Goal: Find specific page/section

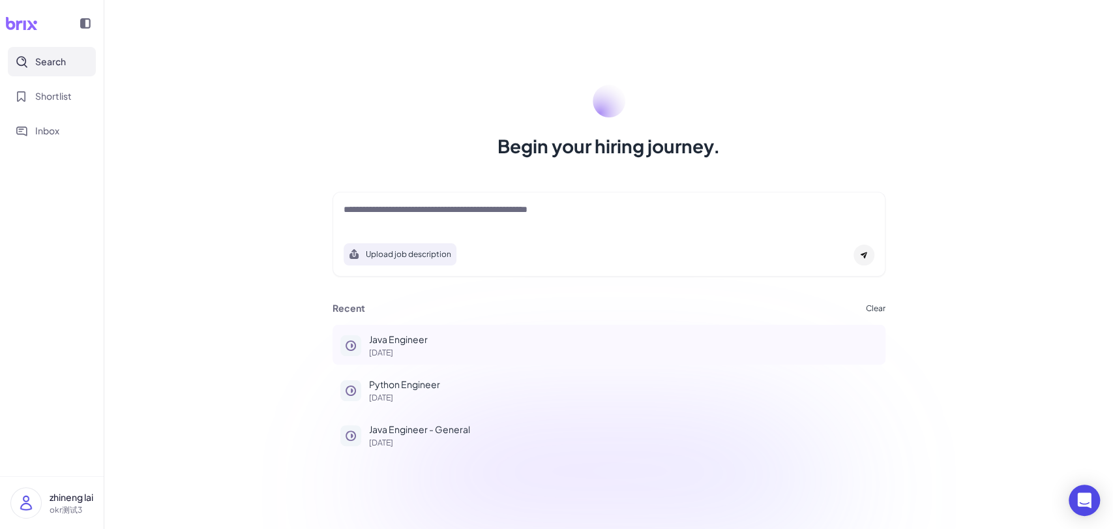
click at [417, 338] on p "Java Engineer" at bounding box center [623, 340] width 509 height 14
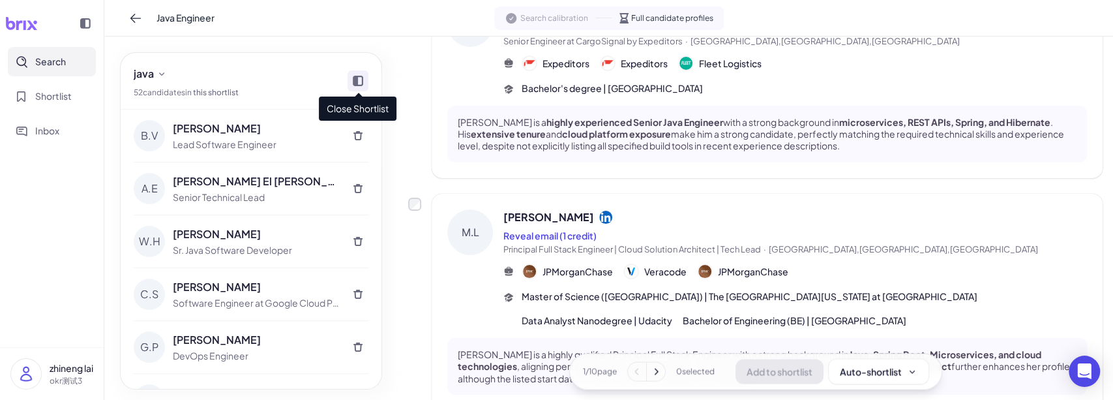
click at [361, 80] on icon at bounding box center [358, 81] width 10 height 10
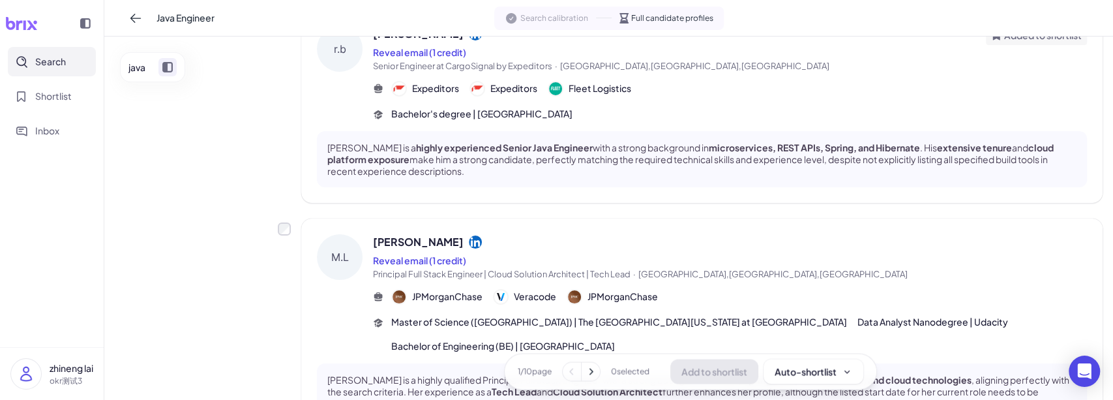
scroll to position [1376, 0]
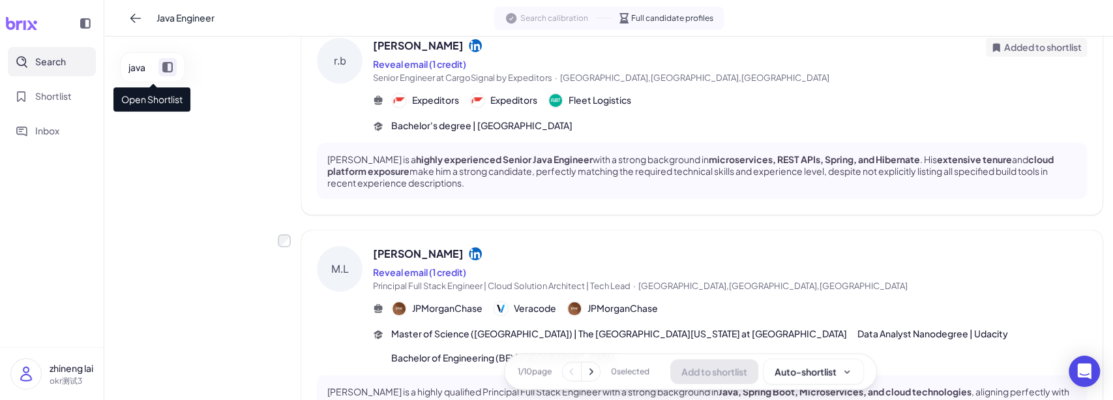
click at [169, 67] on icon at bounding box center [167, 67] width 10 height 10
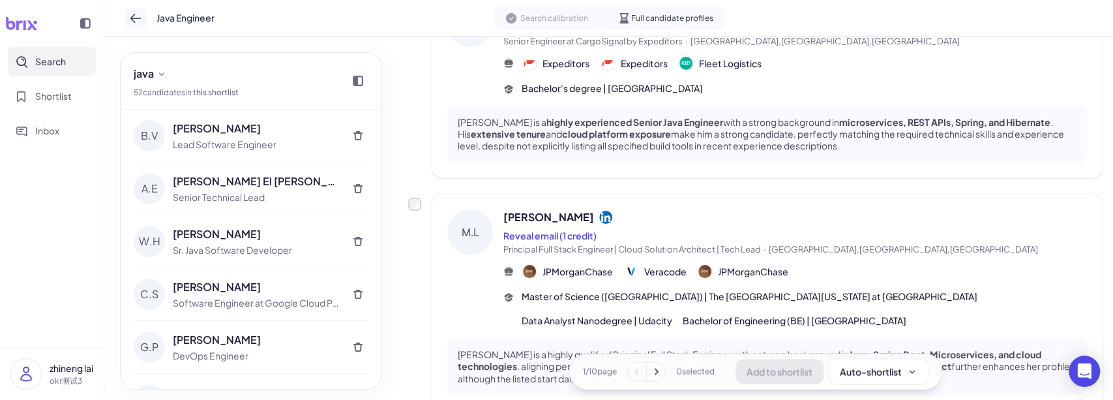
click at [134, 23] on icon at bounding box center [135, 18] width 13 height 13
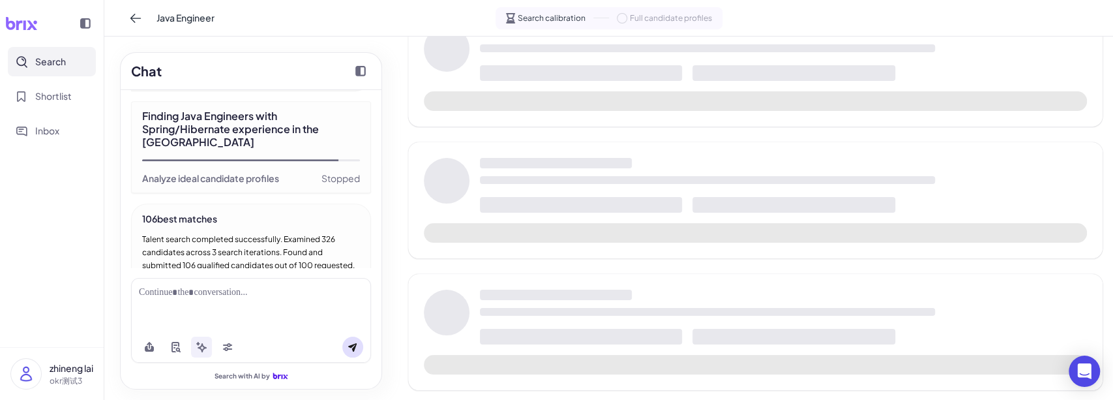
scroll to position [518, 0]
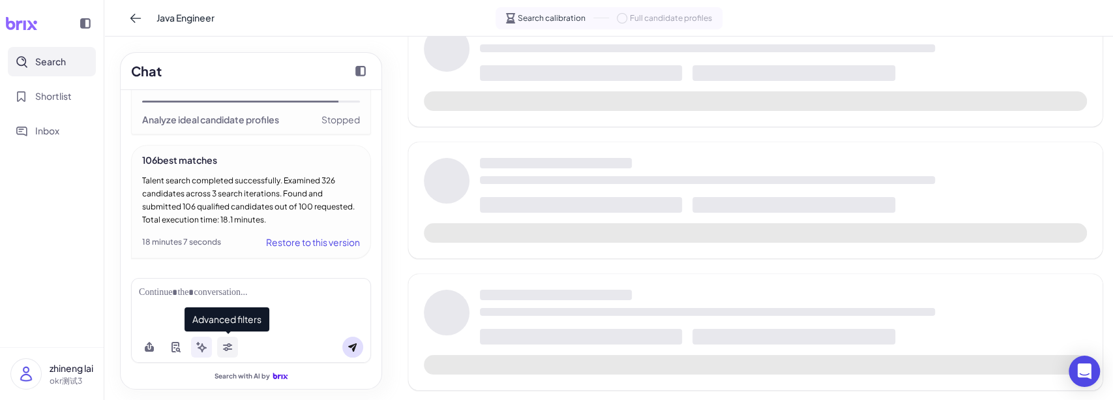
click at [228, 344] on icon at bounding box center [227, 345] width 9 height 4
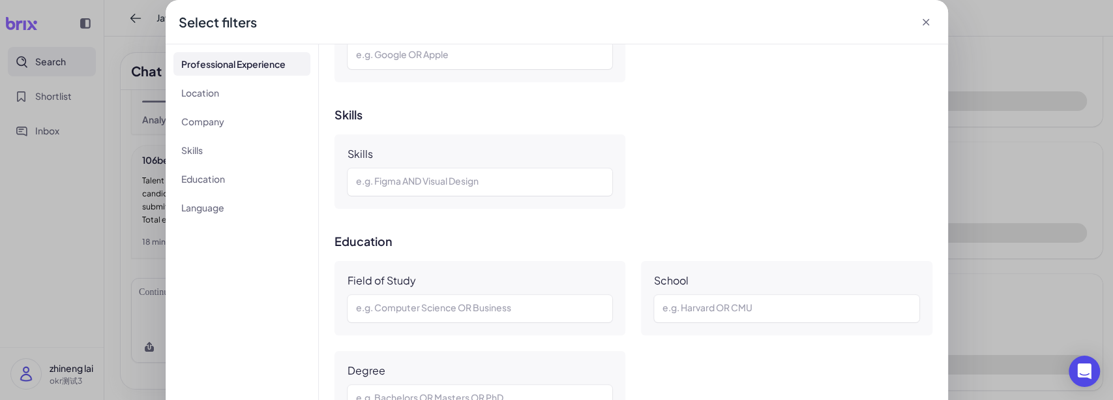
scroll to position [241, 0]
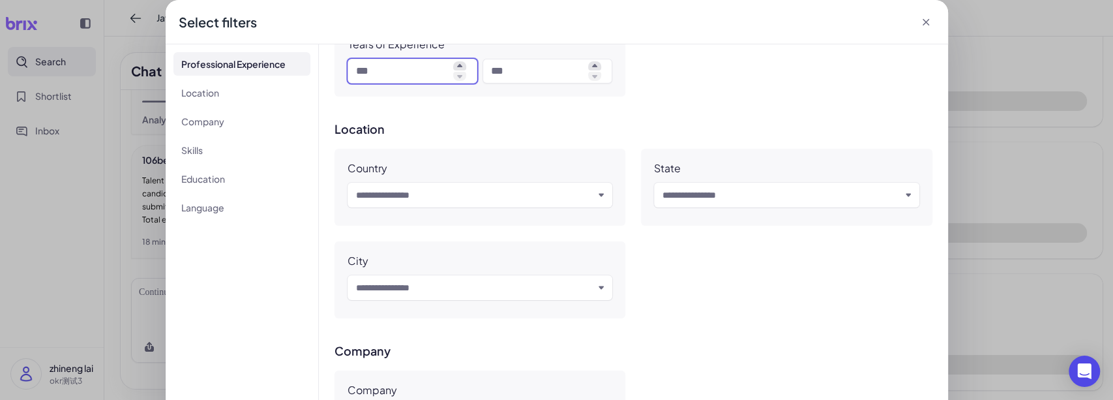
click at [363, 71] on input at bounding box center [402, 71] width 92 height 16
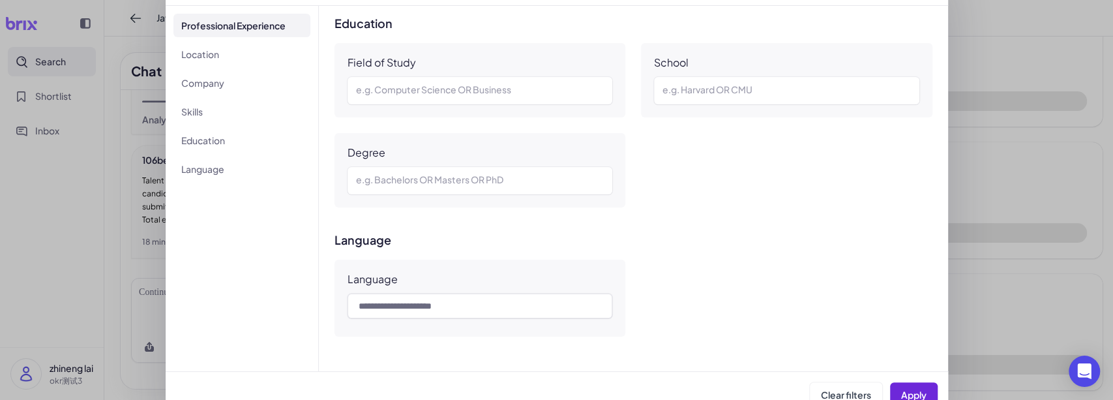
scroll to position [55, 0]
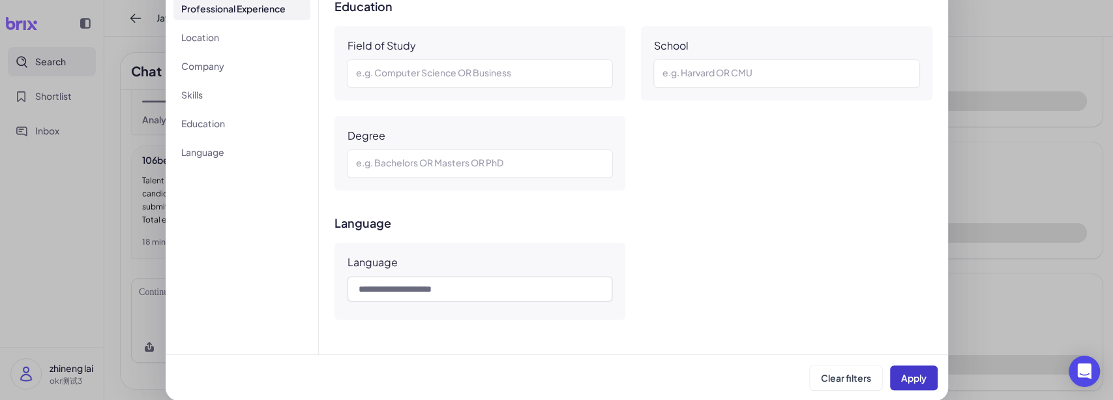
type input "*"
click at [918, 376] on span "Apply" at bounding box center [913, 378] width 25 height 12
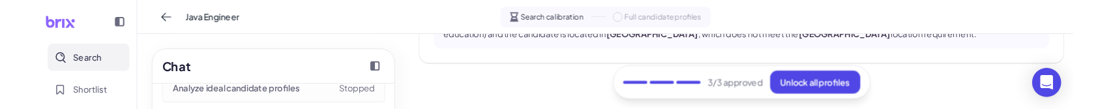
scroll to position [1065, 0]
